Goal: Task Accomplishment & Management: Manage account settings

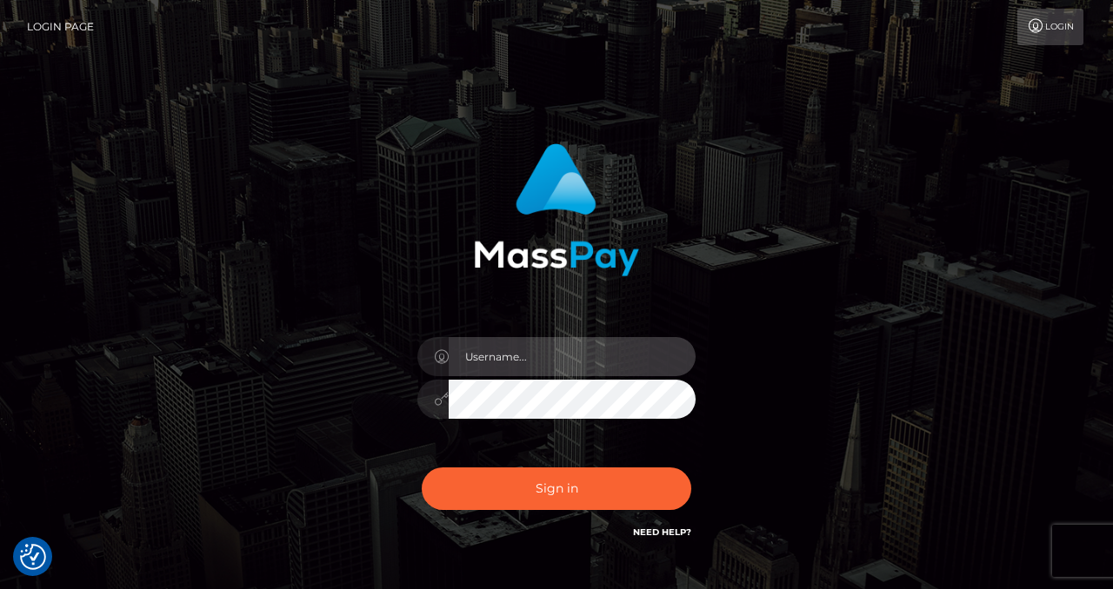
click at [544, 369] on input "text" at bounding box center [572, 356] width 247 height 39
click at [527, 351] on input "text" at bounding box center [572, 356] width 247 height 39
click at [491, 351] on input "text" at bounding box center [572, 356] width 247 height 39
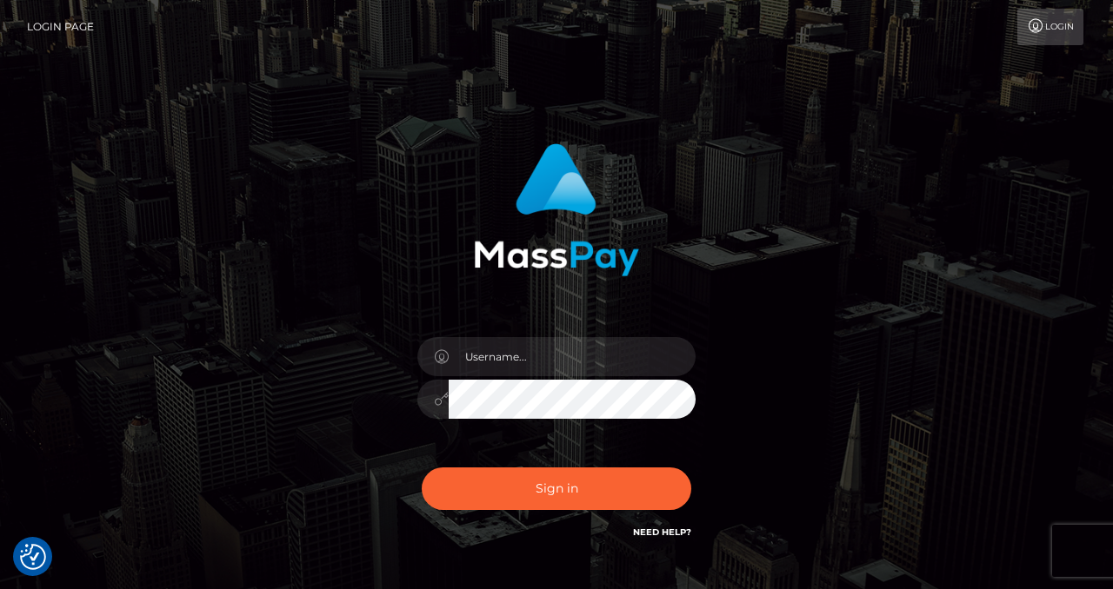
click at [539, 333] on div at bounding box center [556, 390] width 304 height 133
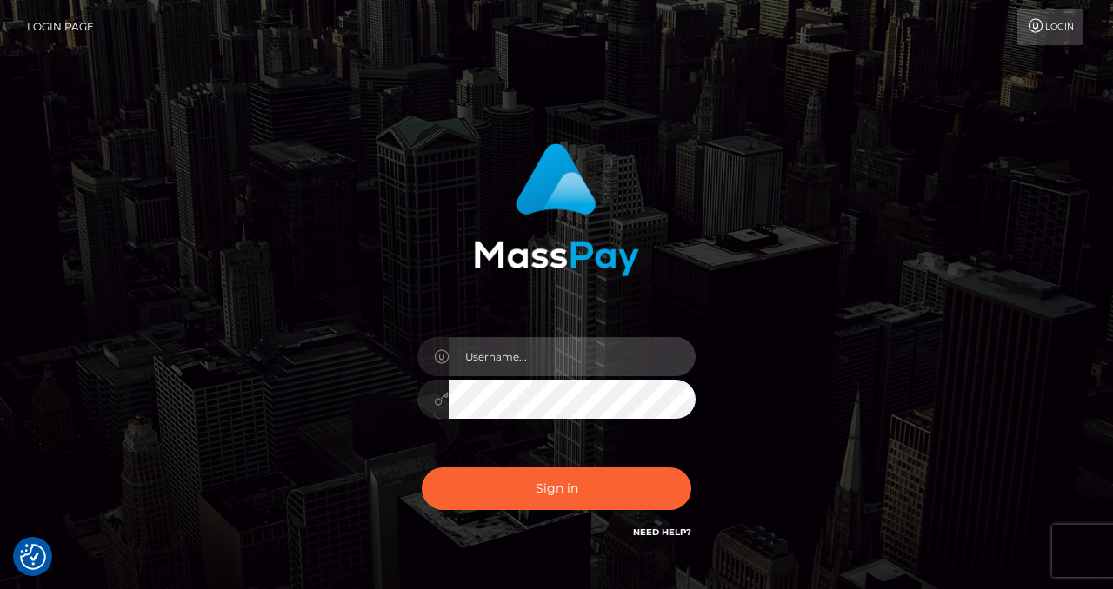
click at [539, 367] on input "text" at bounding box center [572, 356] width 247 height 39
type input "izabela.throne"
click at [528, 368] on input "text" at bounding box center [572, 356] width 247 height 39
type input "izabela.throne"
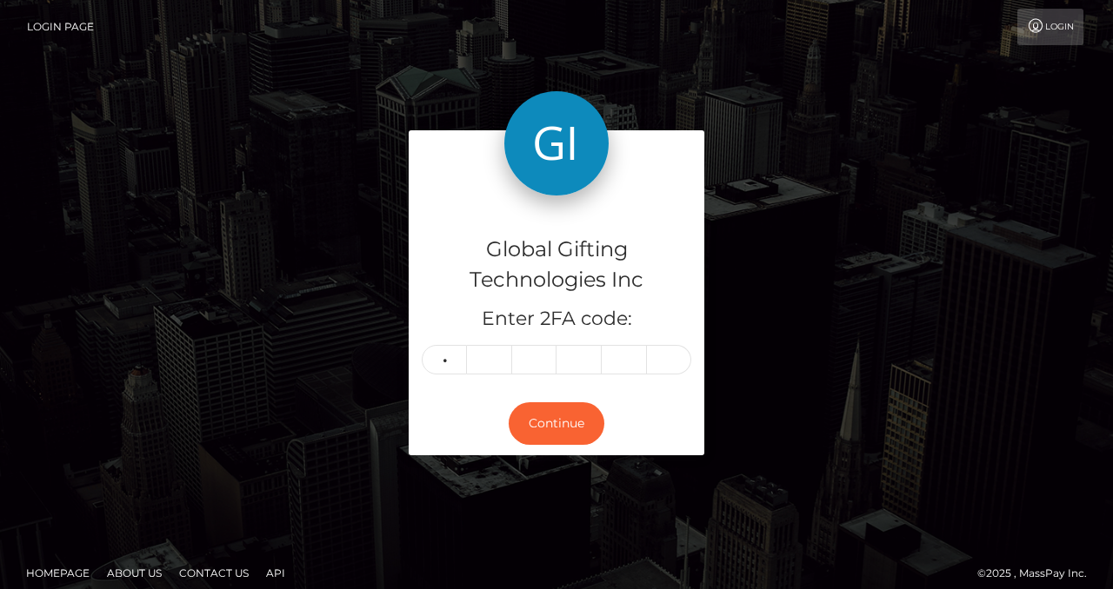
type input "2"
type input "9"
type input "5"
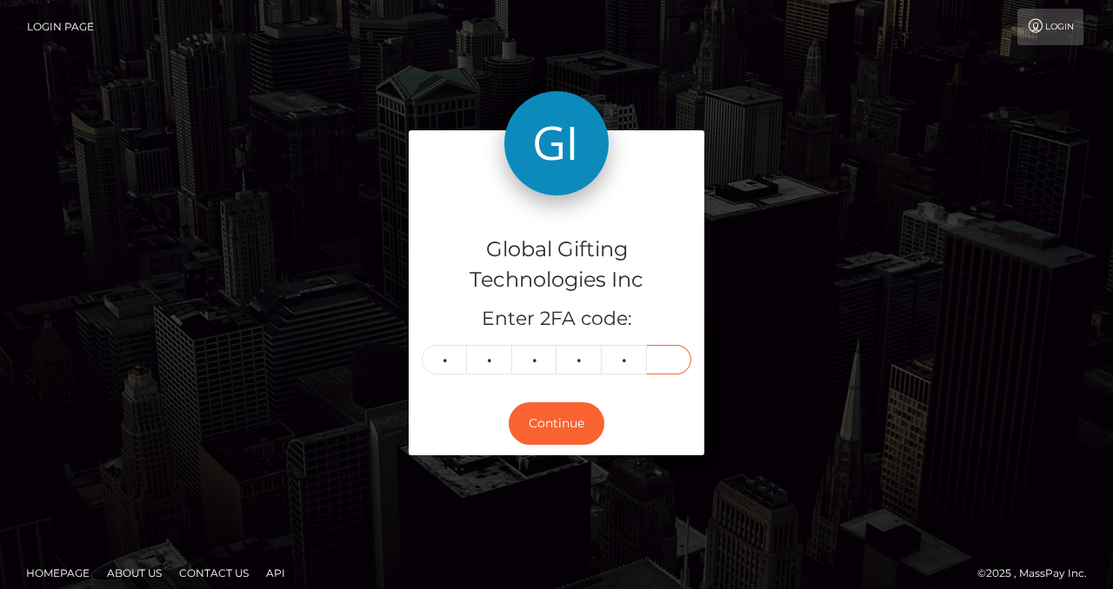
type input "6"
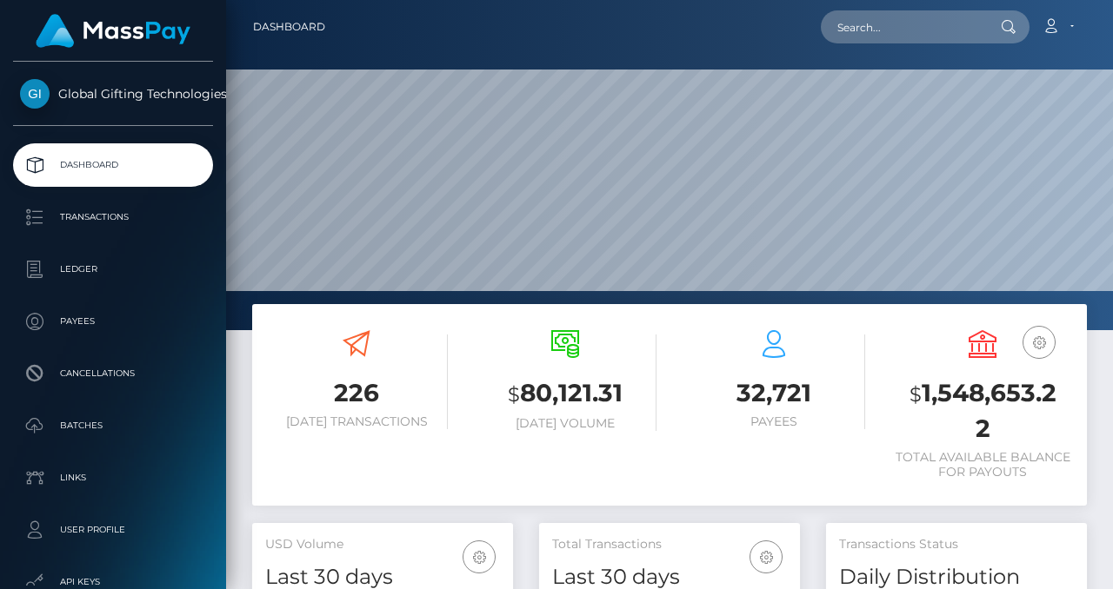
scroll to position [308, 261]
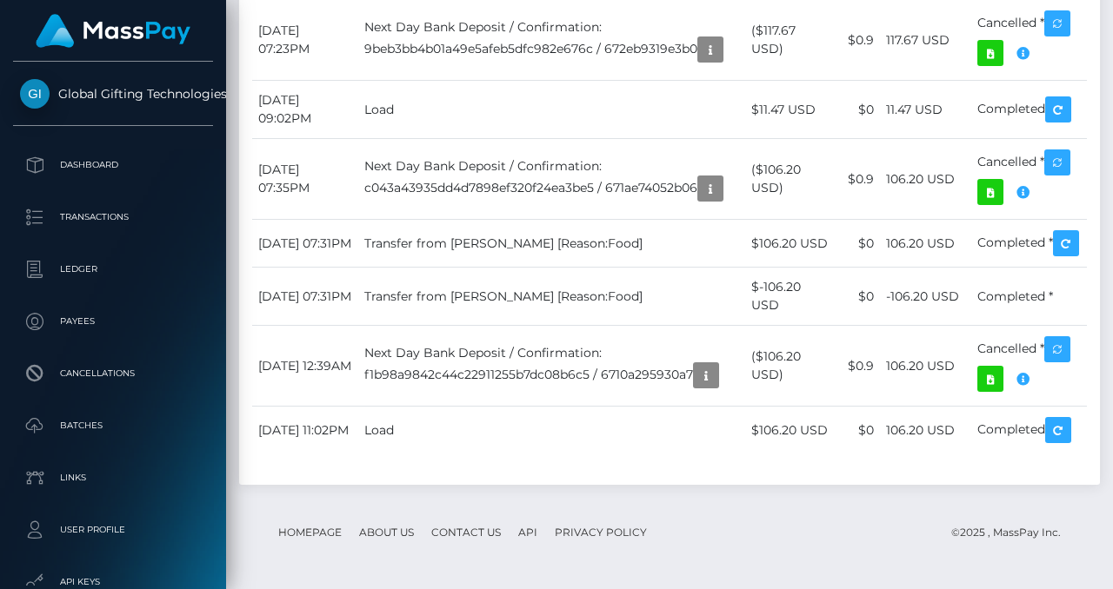
scroll to position [6149, 0]
click at [992, 203] on icon at bounding box center [990, 193] width 21 height 22
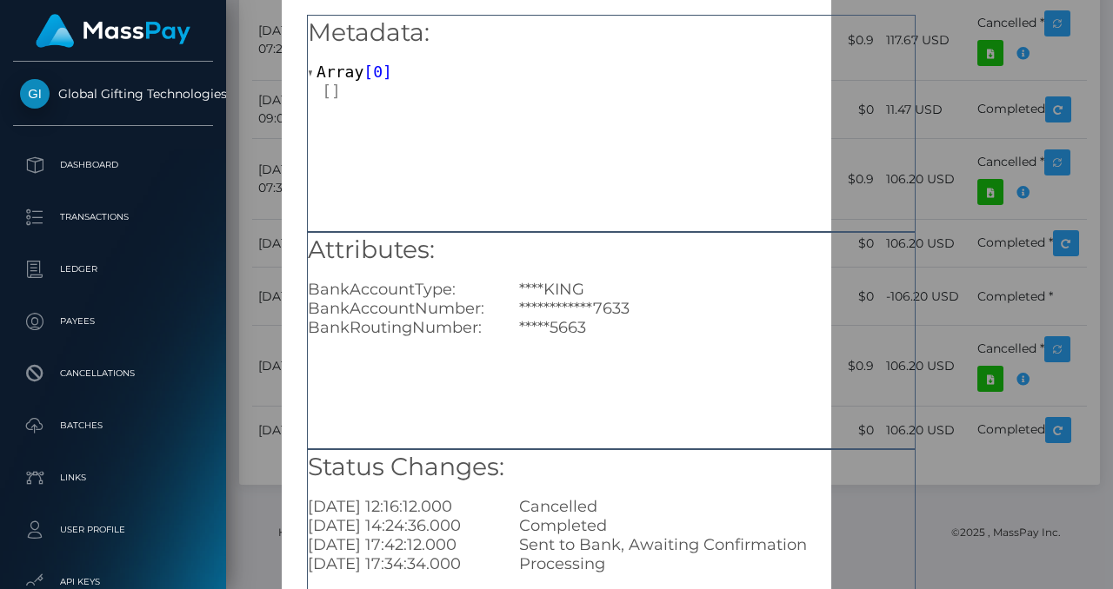
scroll to position [0, 0]
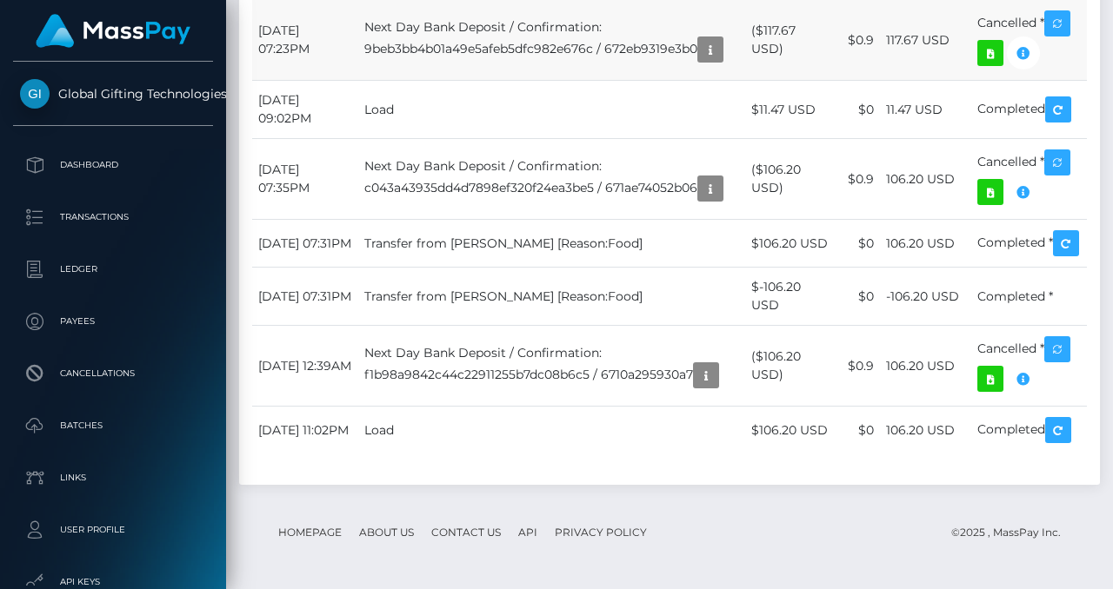
scroll to position [5982, 0]
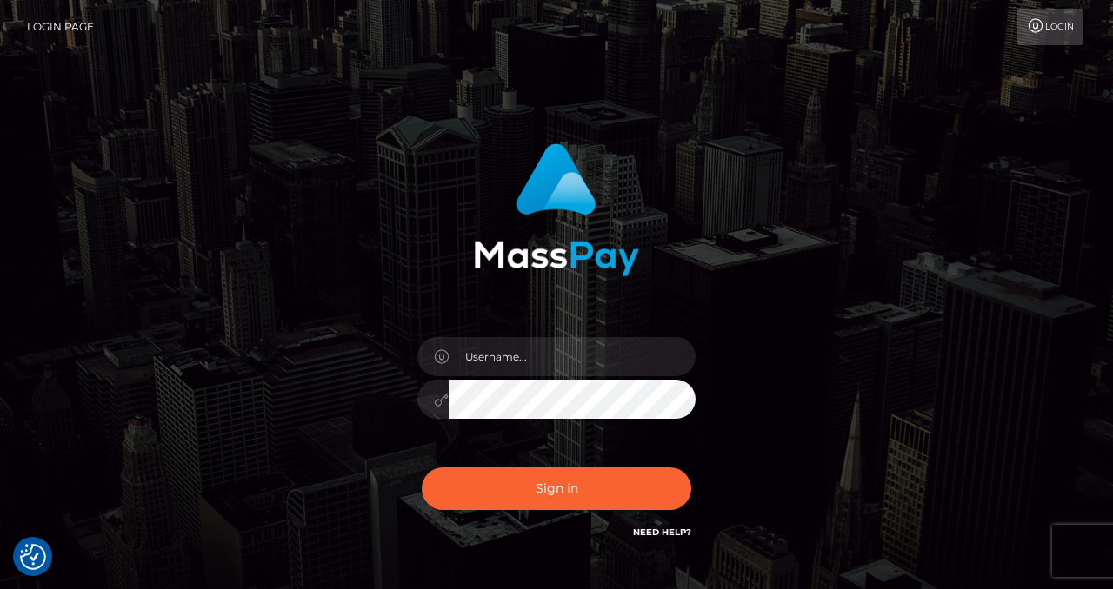
checkbox input "true"
